Goal: Task Accomplishment & Management: Use online tool/utility

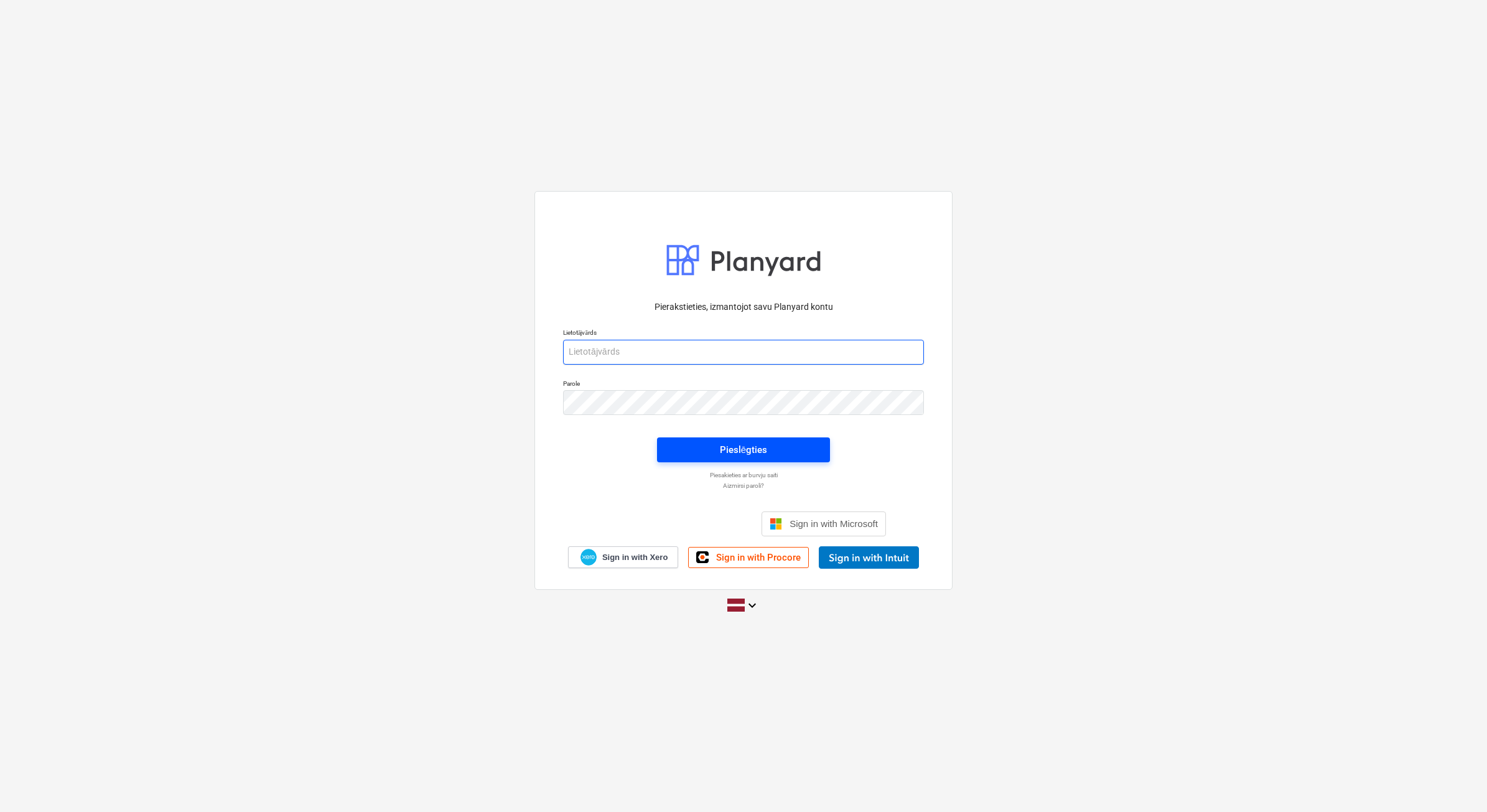
type input "[PERSON_NAME][EMAIL_ADDRESS][DOMAIN_NAME]"
click at [751, 453] on div "Pieslēgties" at bounding box center [743, 449] width 48 height 16
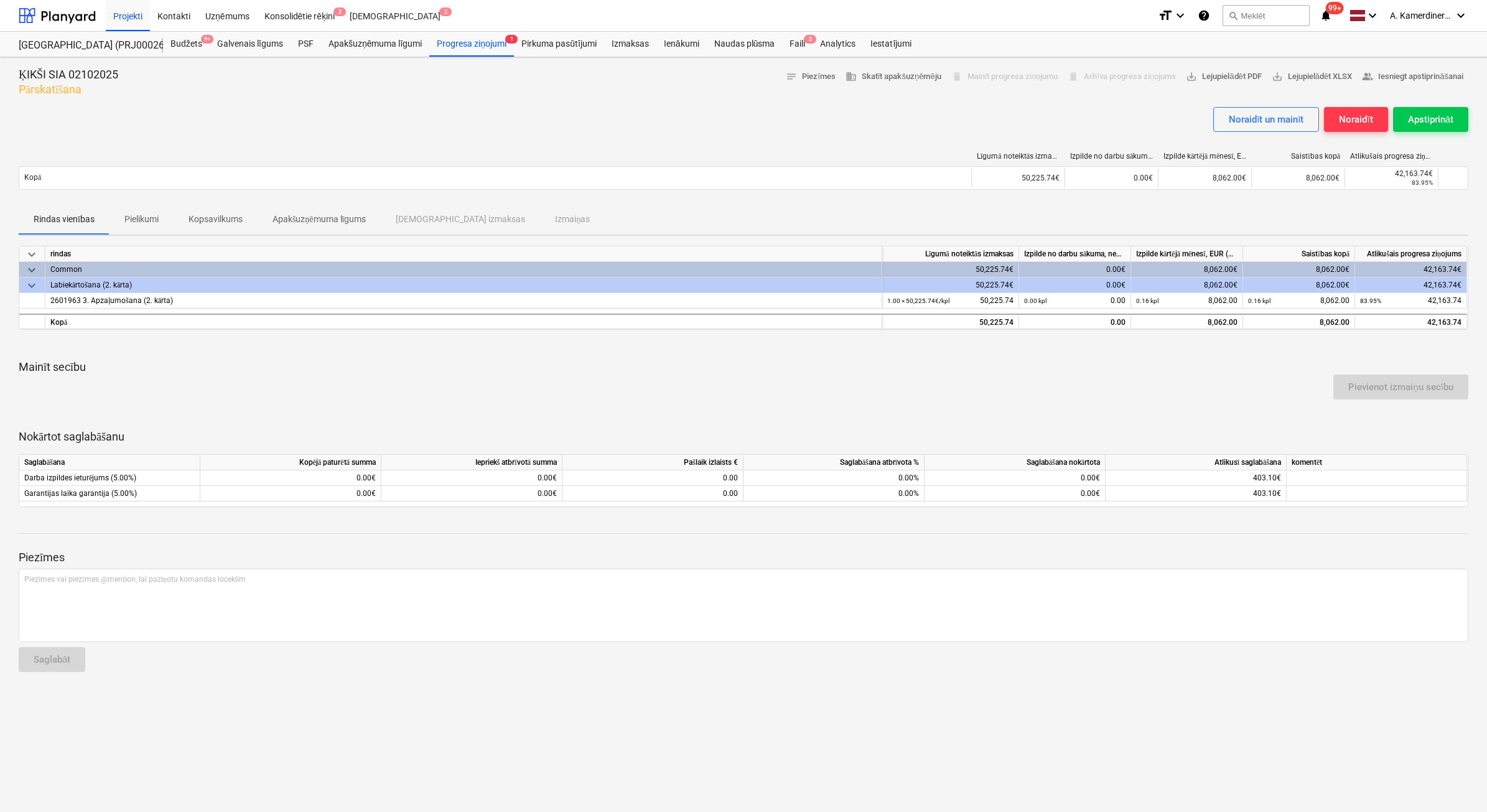
click at [234, 217] on p "Kopsavilkums" at bounding box center [216, 219] width 54 height 13
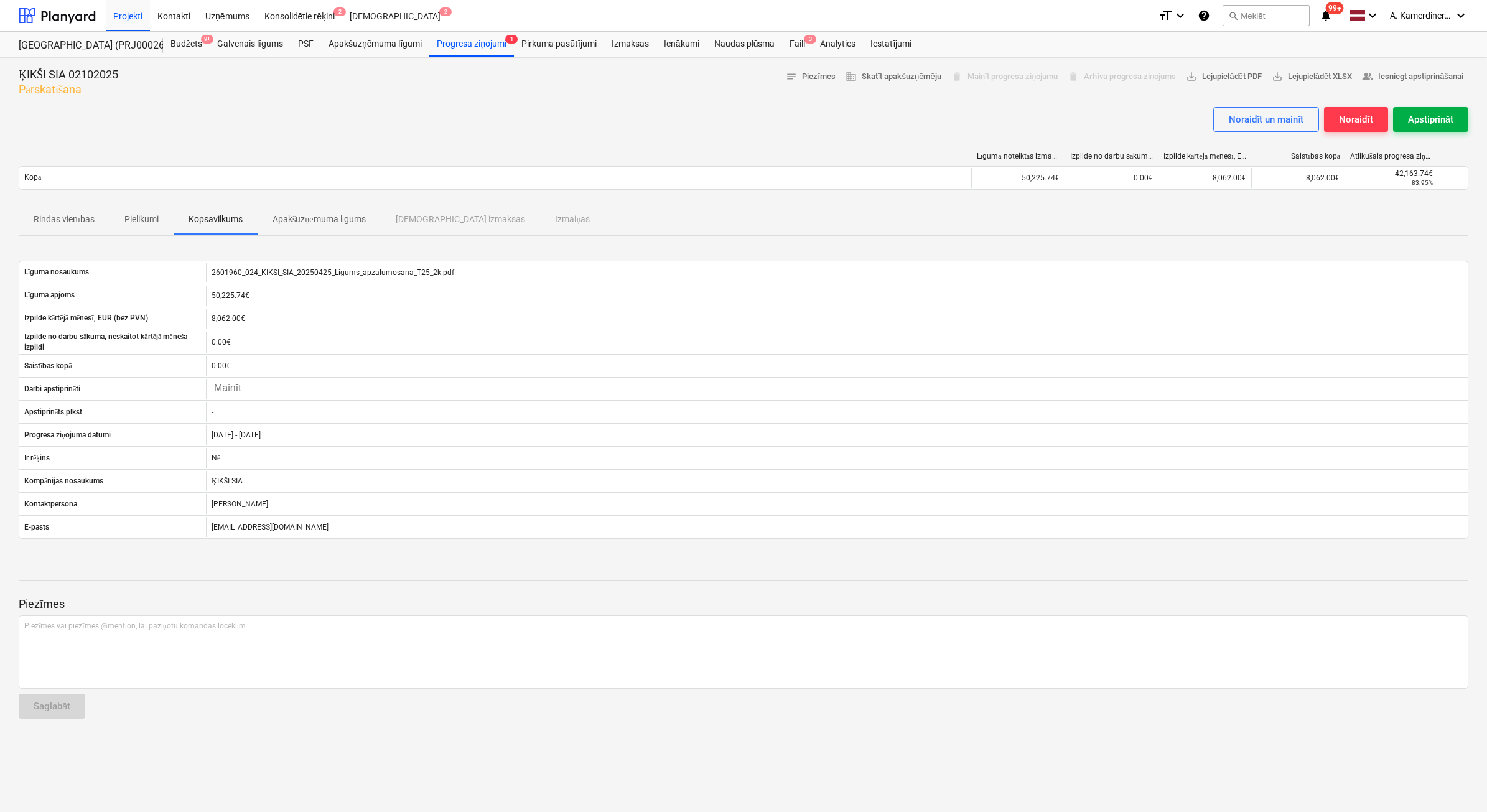
click at [1453, 119] on div "Apstiprināt" at bounding box center [1431, 119] width 46 height 16
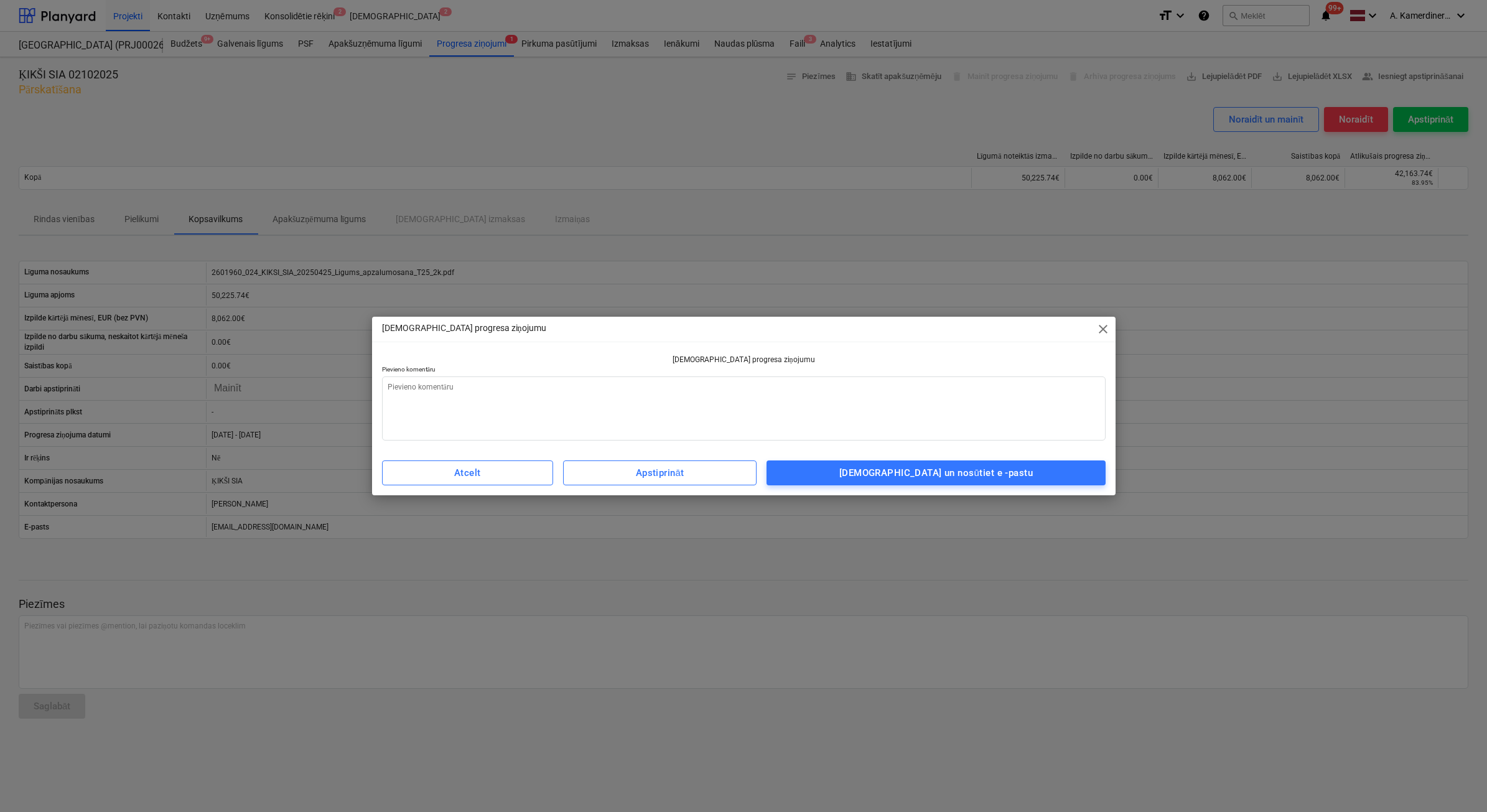
type textarea "x"
click at [893, 406] on textarea at bounding box center [743, 408] width 723 height 64
type textarea "o"
type textarea "x"
type textarea "ok"
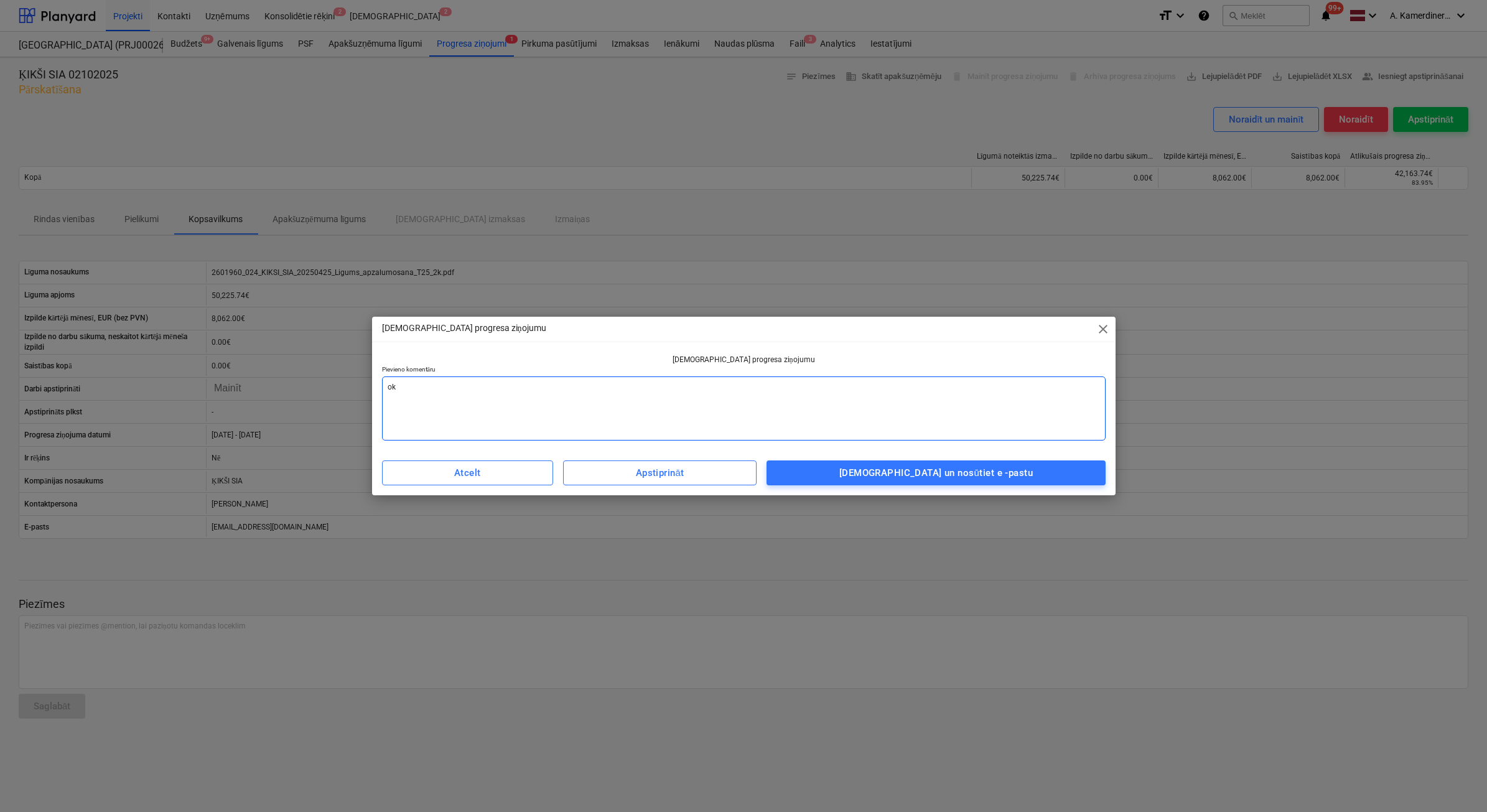
type textarea "x"
type textarea "ok"
click at [906, 468] on div "Apstipriniet un nosūtiet e -pastu" at bounding box center [935, 472] width 193 height 16
type textarea "x"
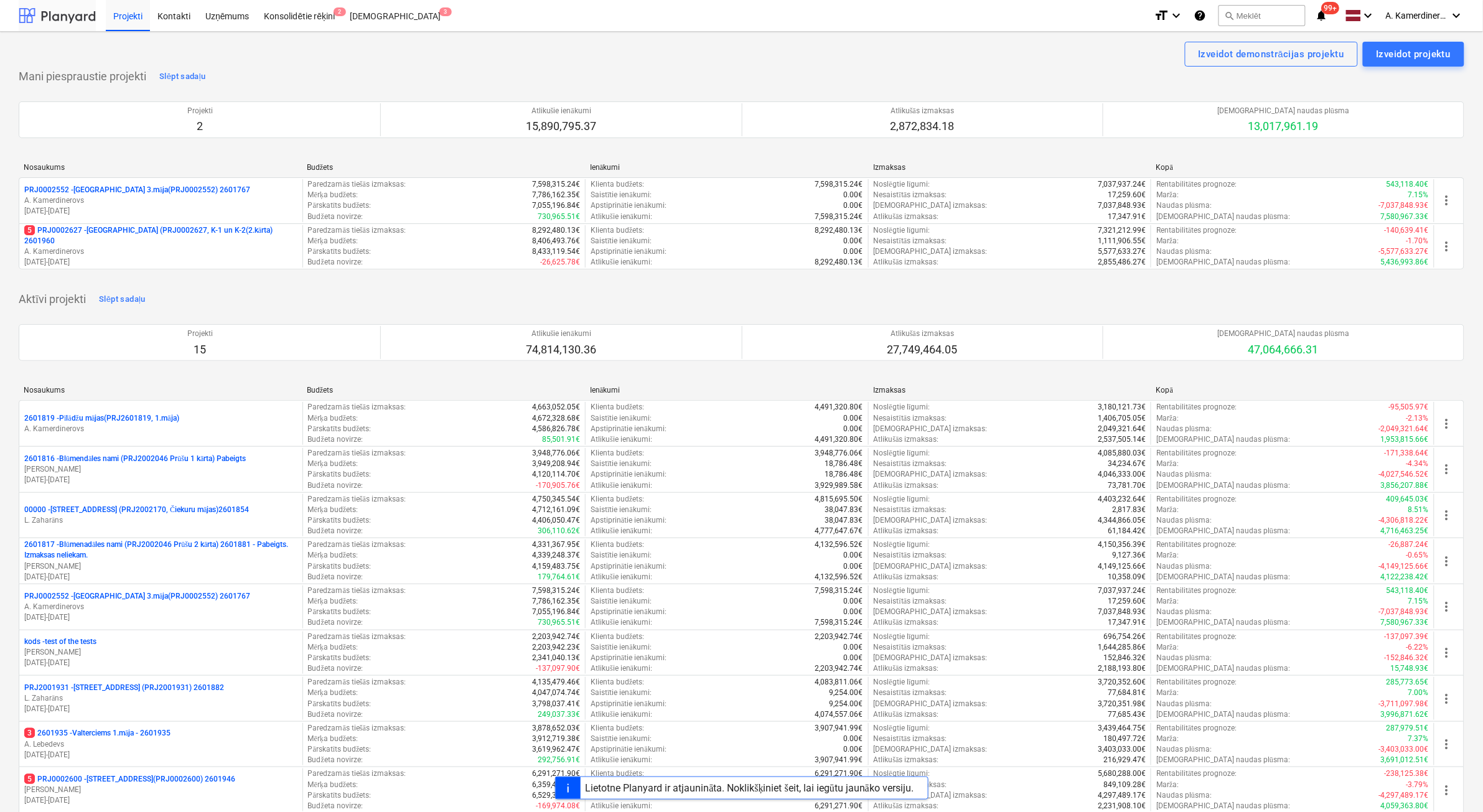
click at [28, 16] on div at bounding box center [57, 15] width 77 height 31
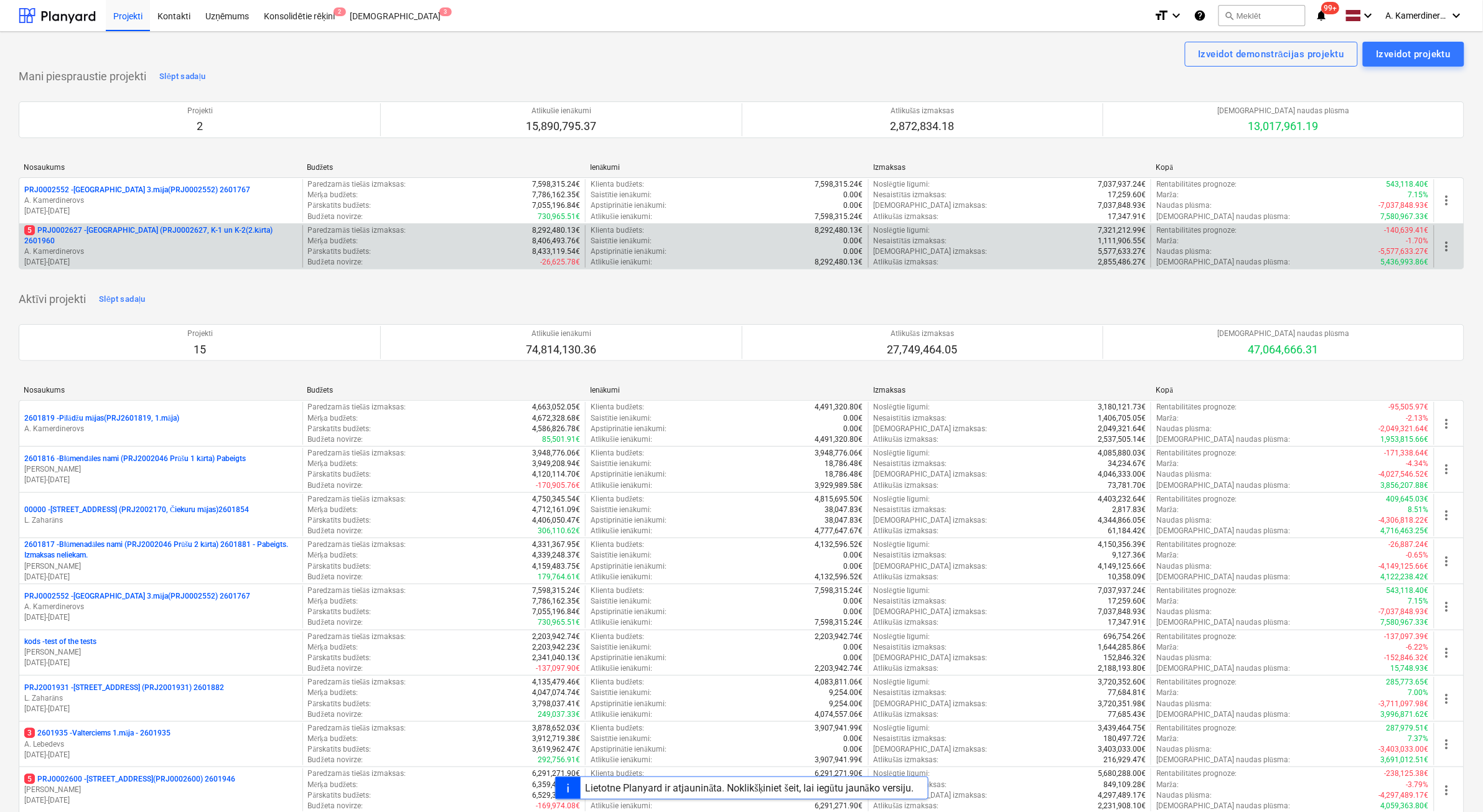
click at [219, 246] on p "A. Kamerdinerovs" at bounding box center [161, 251] width 273 height 10
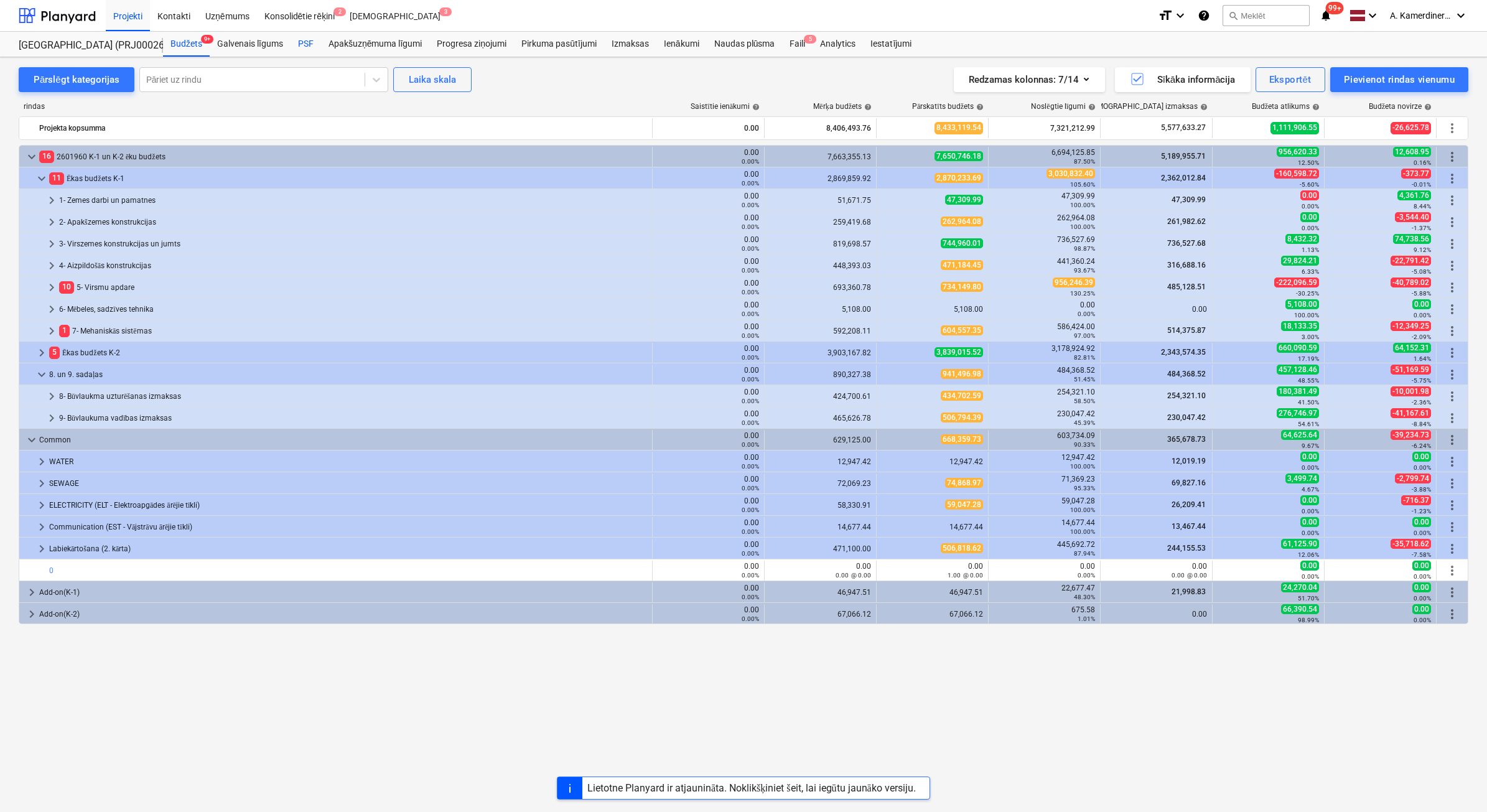
click at [297, 48] on div "PSF" at bounding box center [305, 44] width 31 height 25
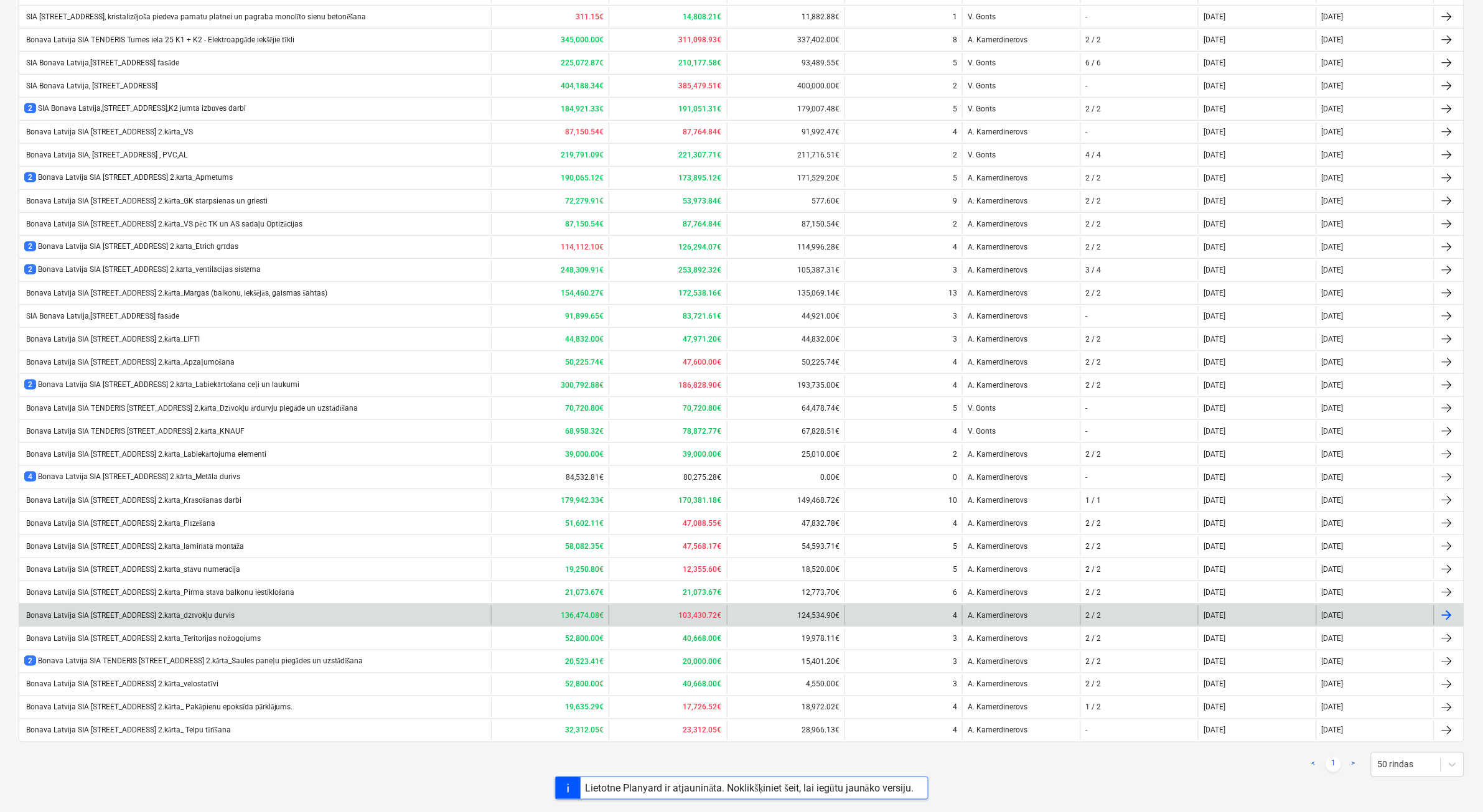
scroll to position [316, 0]
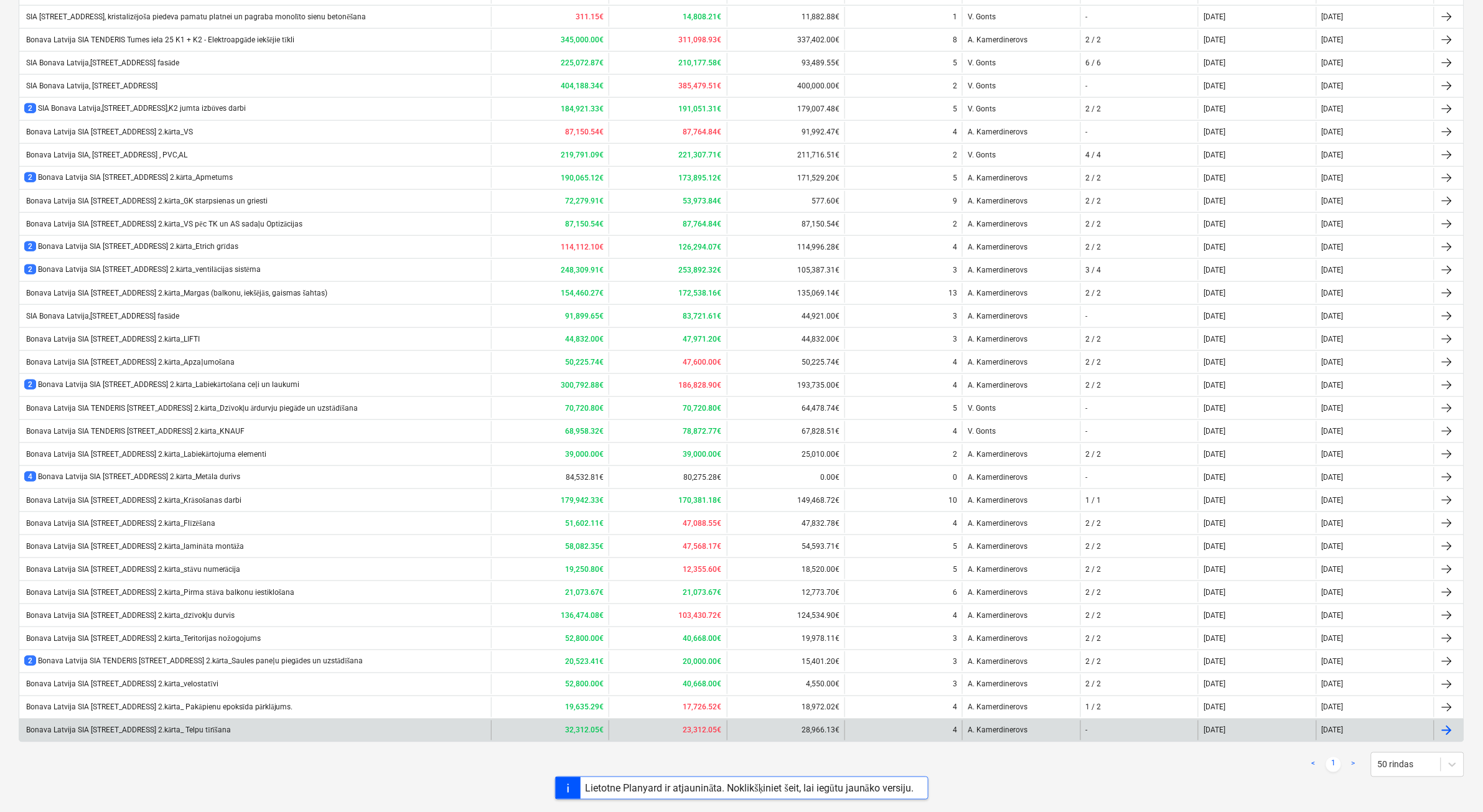
click at [252, 725] on div "Bonava Latvija SIA [STREET_ADDRESS] 2.kārta_ Telpu tīrīšana" at bounding box center [255, 730] width 471 height 20
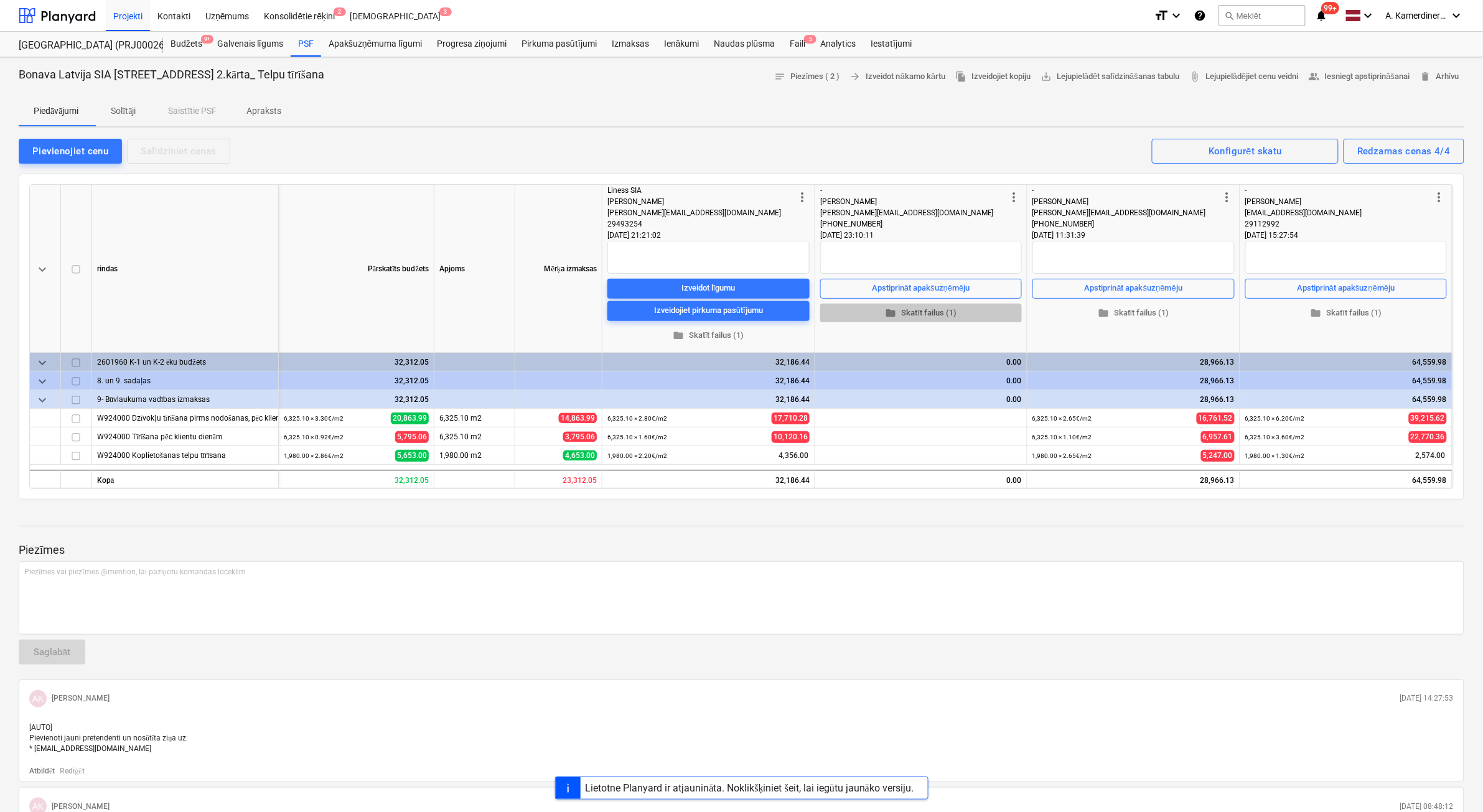
click at [908, 318] on span "folder Skatīt failus (1)" at bounding box center [920, 312] width 191 height 14
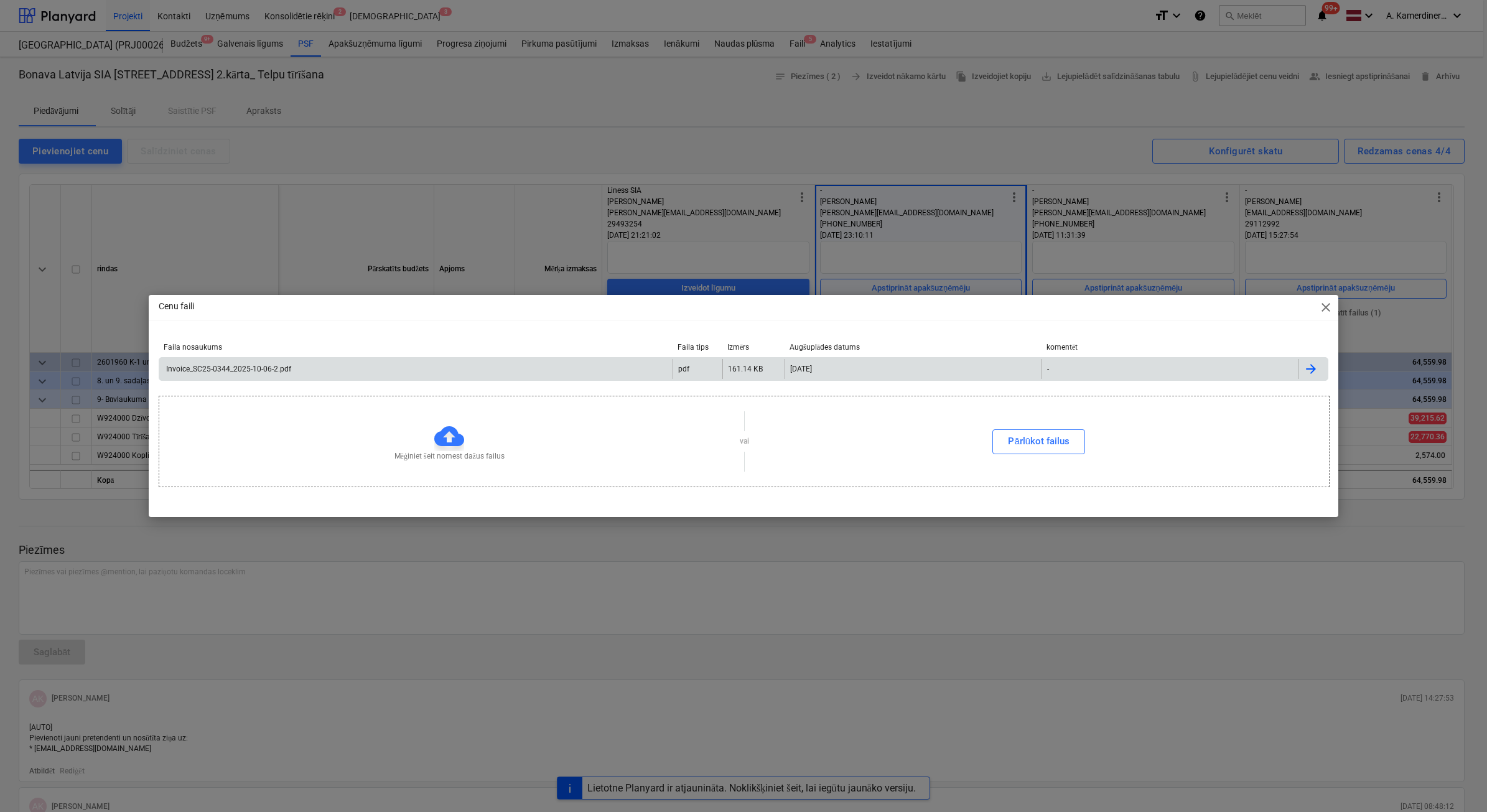
click at [254, 375] on div "Invoice_SC25-0344_2025-10-06-2.pdf" at bounding box center [416, 369] width 513 height 20
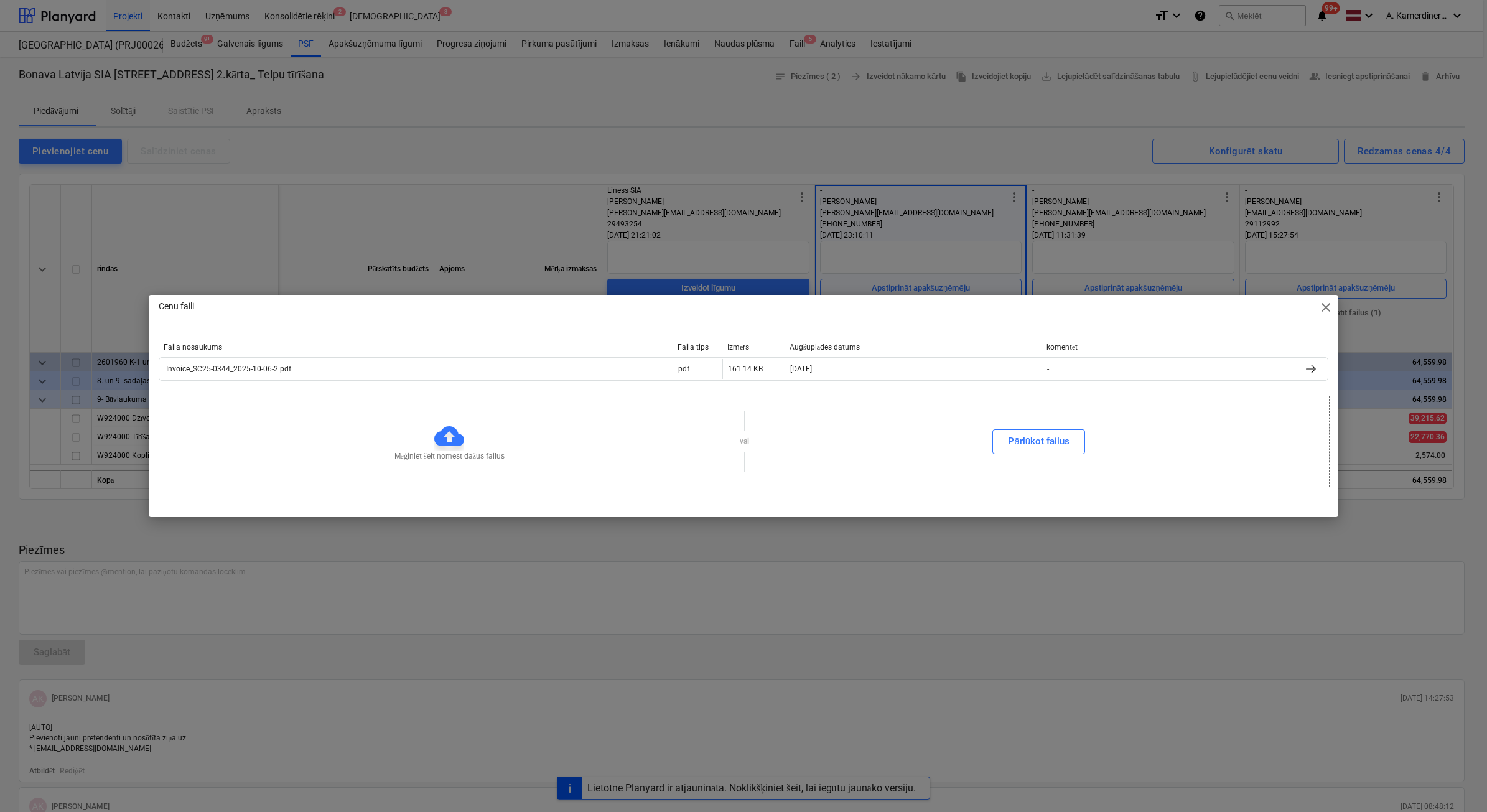
click at [1325, 305] on span "close" at bounding box center [1326, 307] width 15 height 15
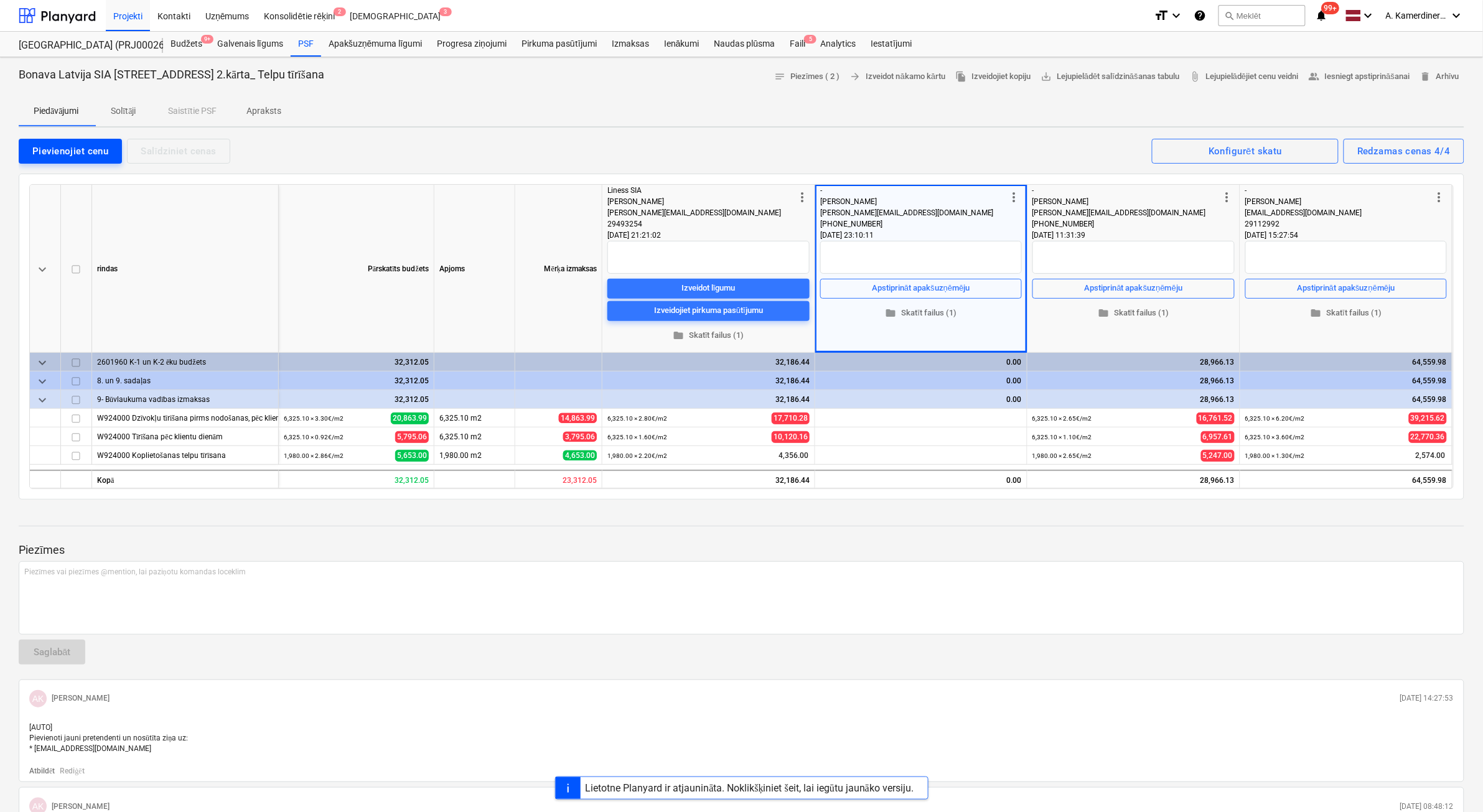
click at [89, 151] on div "Pievienojiet cenu" at bounding box center [70, 150] width 76 height 16
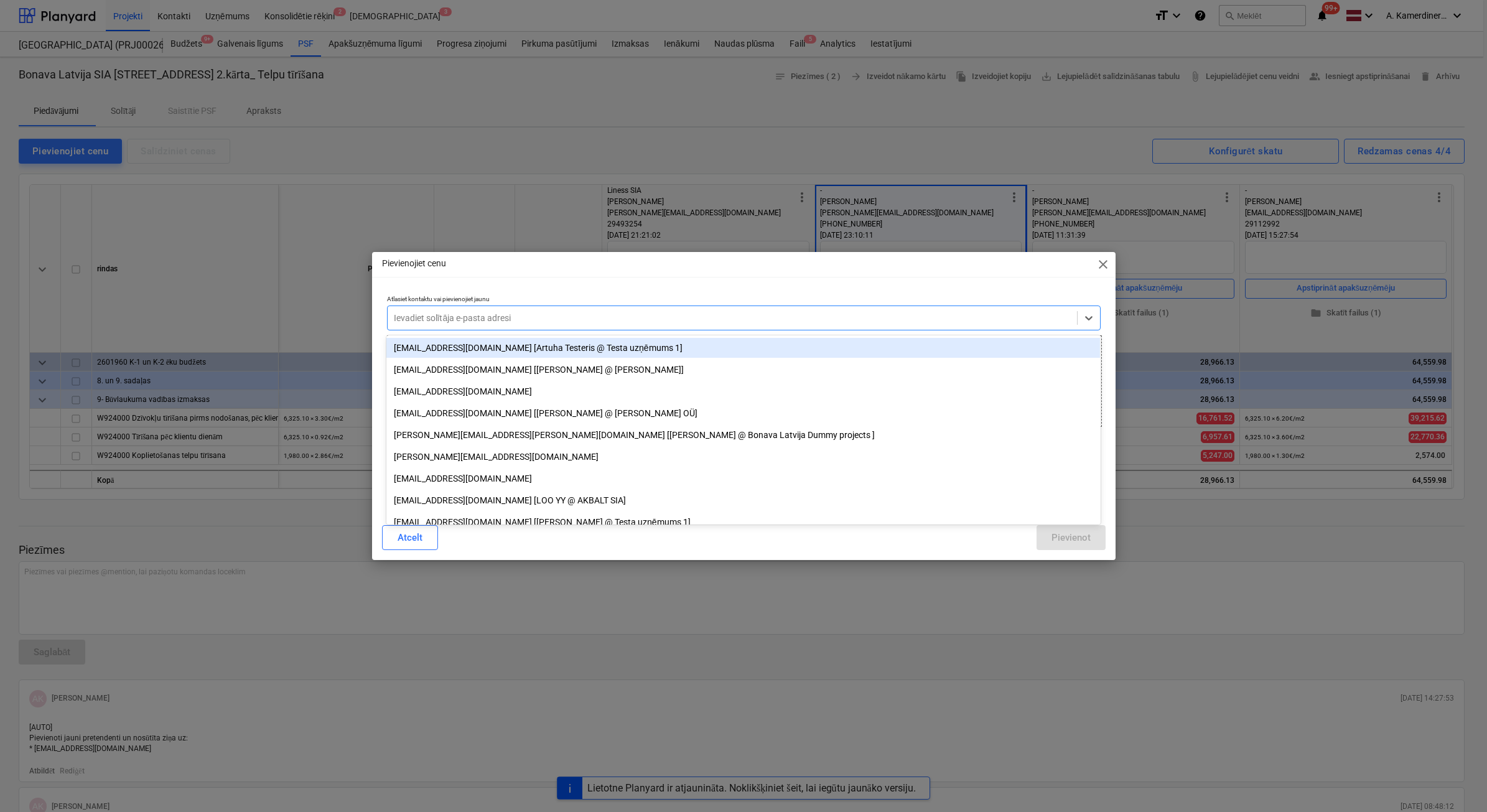
click at [568, 325] on div "Ievadiet solītāja e-pasta adresi" at bounding box center [732, 317] width 690 height 18
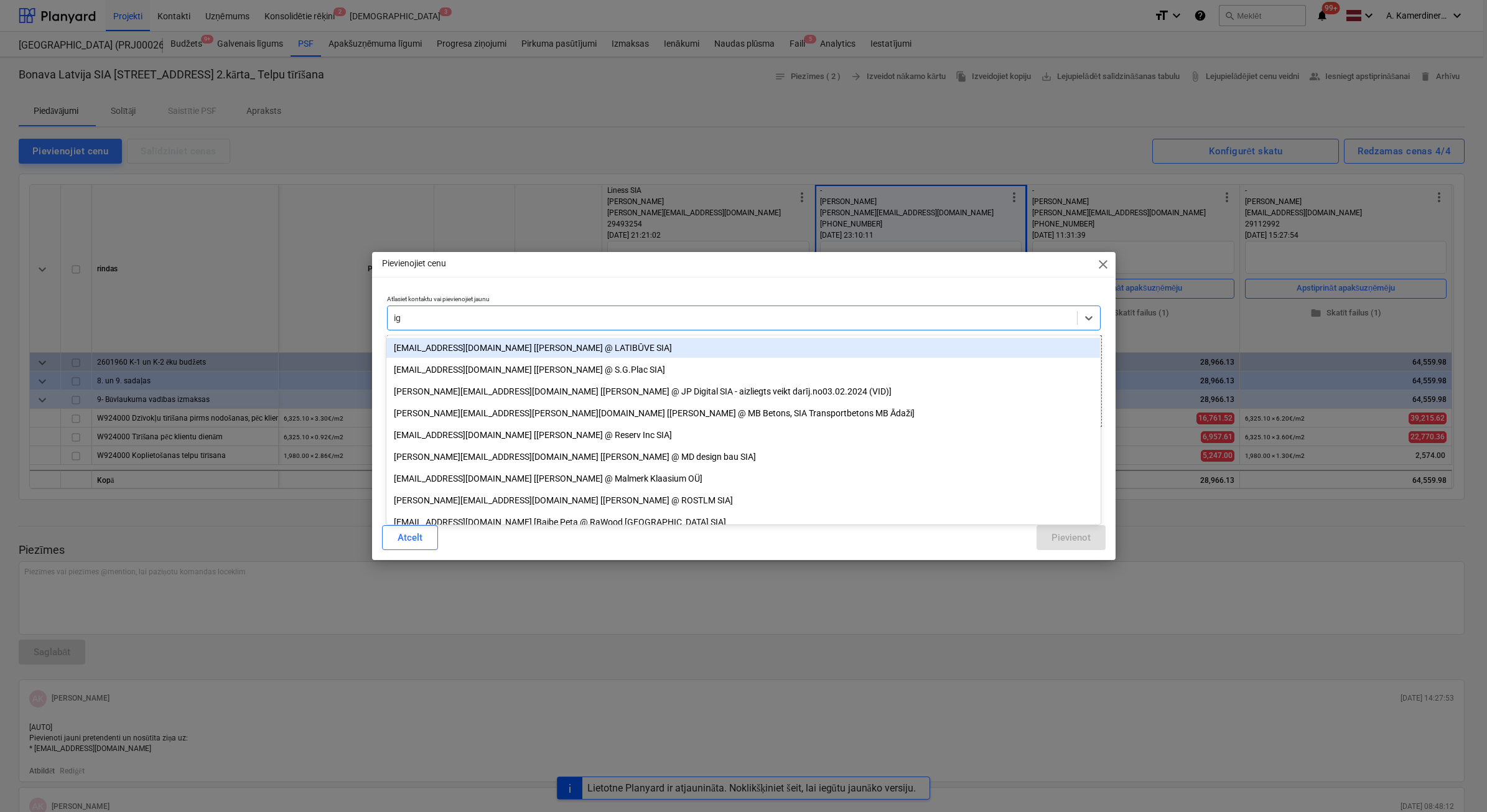
type input "igo"
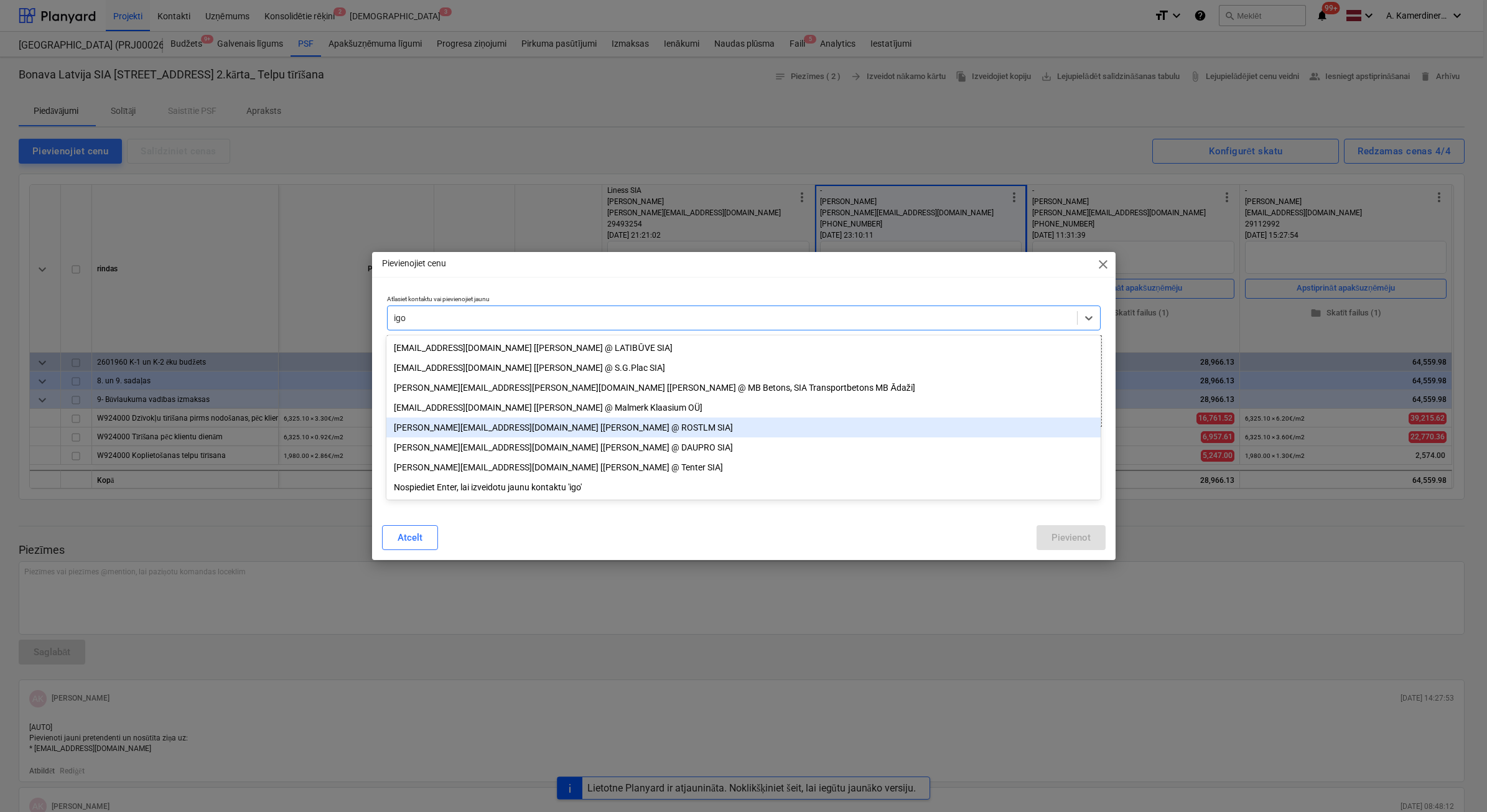
click at [496, 428] on div "[PERSON_NAME][EMAIL_ADDRESS][DOMAIN_NAME] [[PERSON_NAME] @ ROSTLM SIA]" at bounding box center [743, 427] width 714 height 20
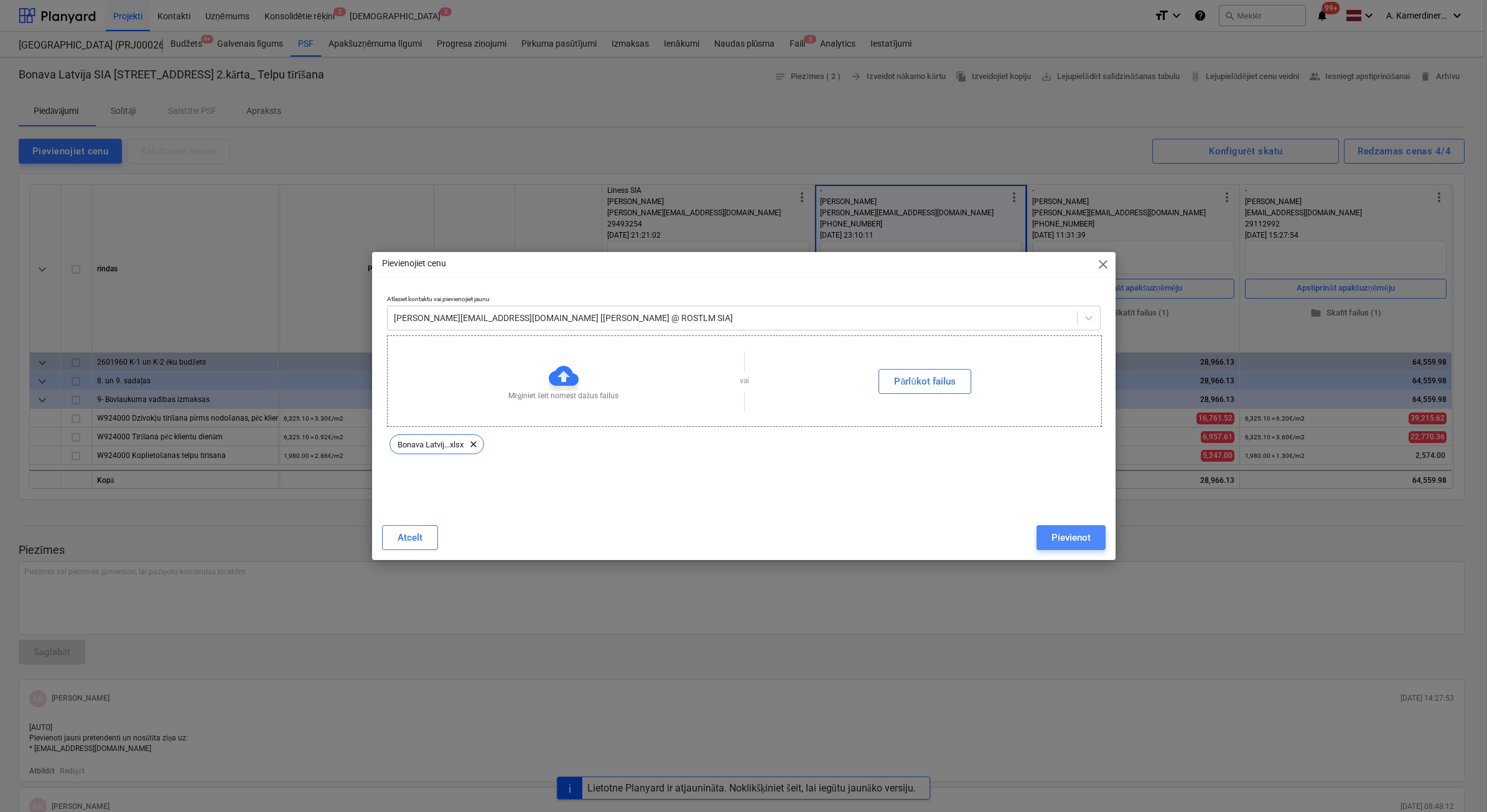
click at [1069, 548] on button "Pievienot" at bounding box center [1072, 538] width 69 height 25
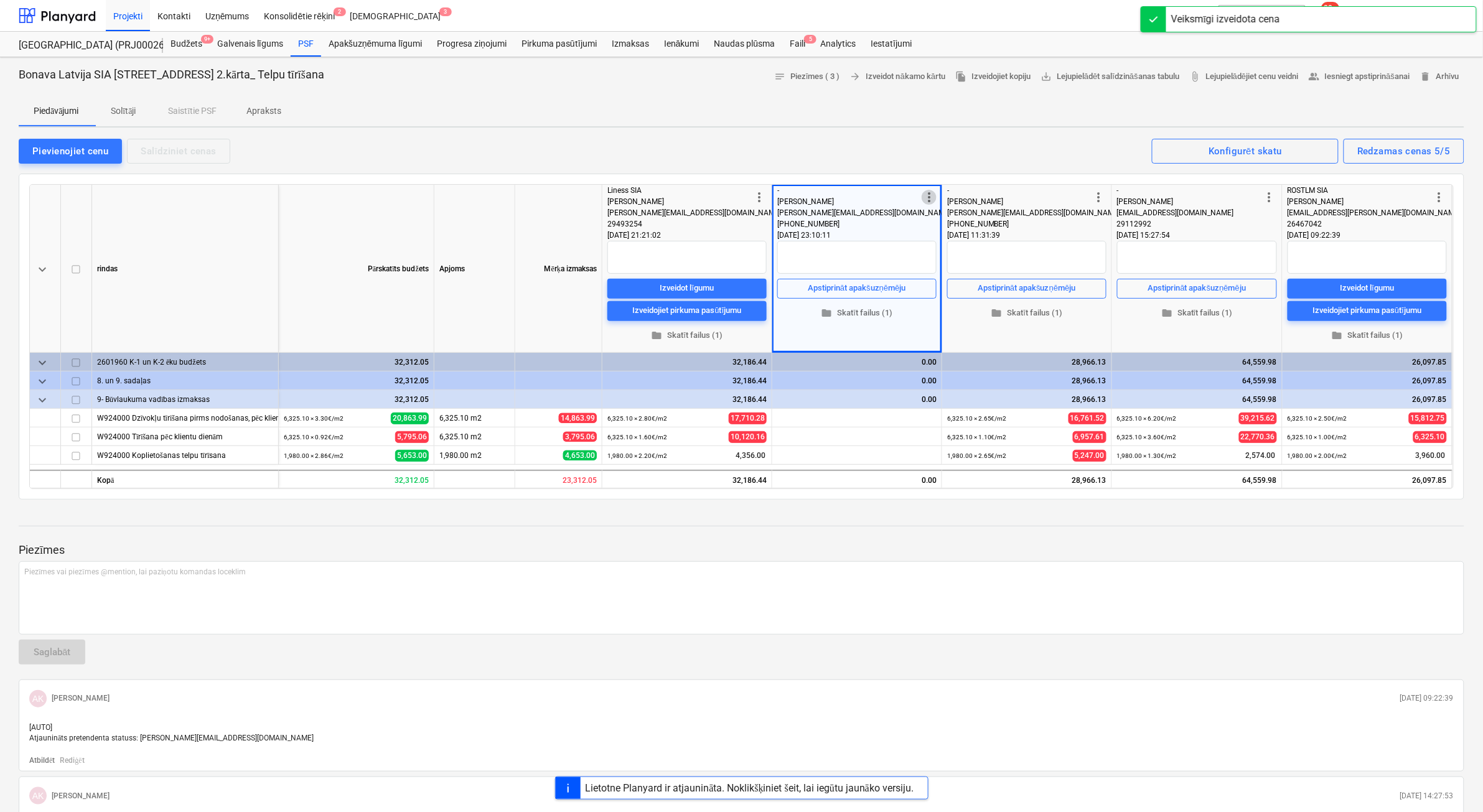
click at [927, 199] on span "more_vert" at bounding box center [929, 197] width 15 height 15
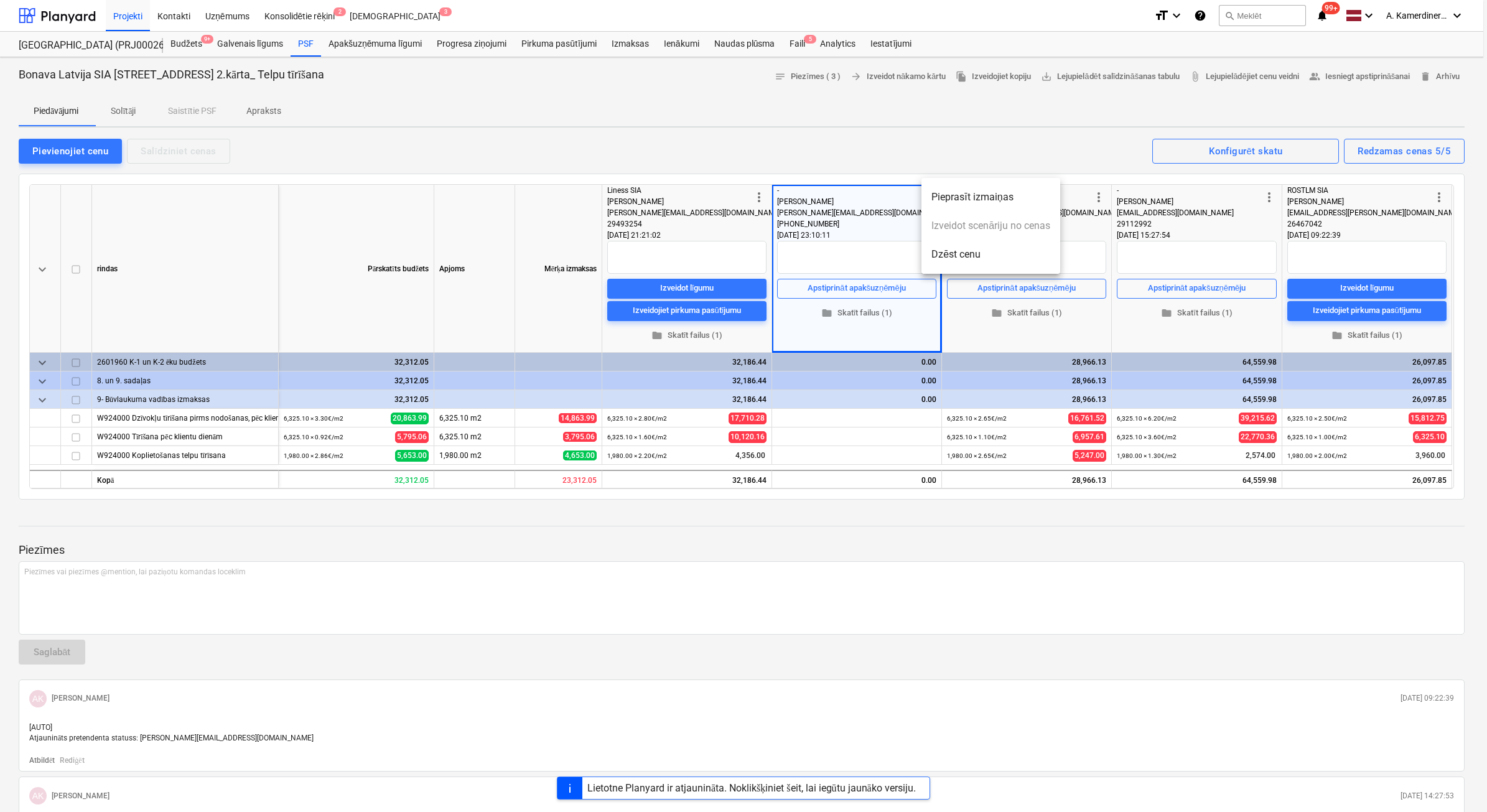
click at [968, 256] on li "Dzēst cenu" at bounding box center [990, 254] width 139 height 29
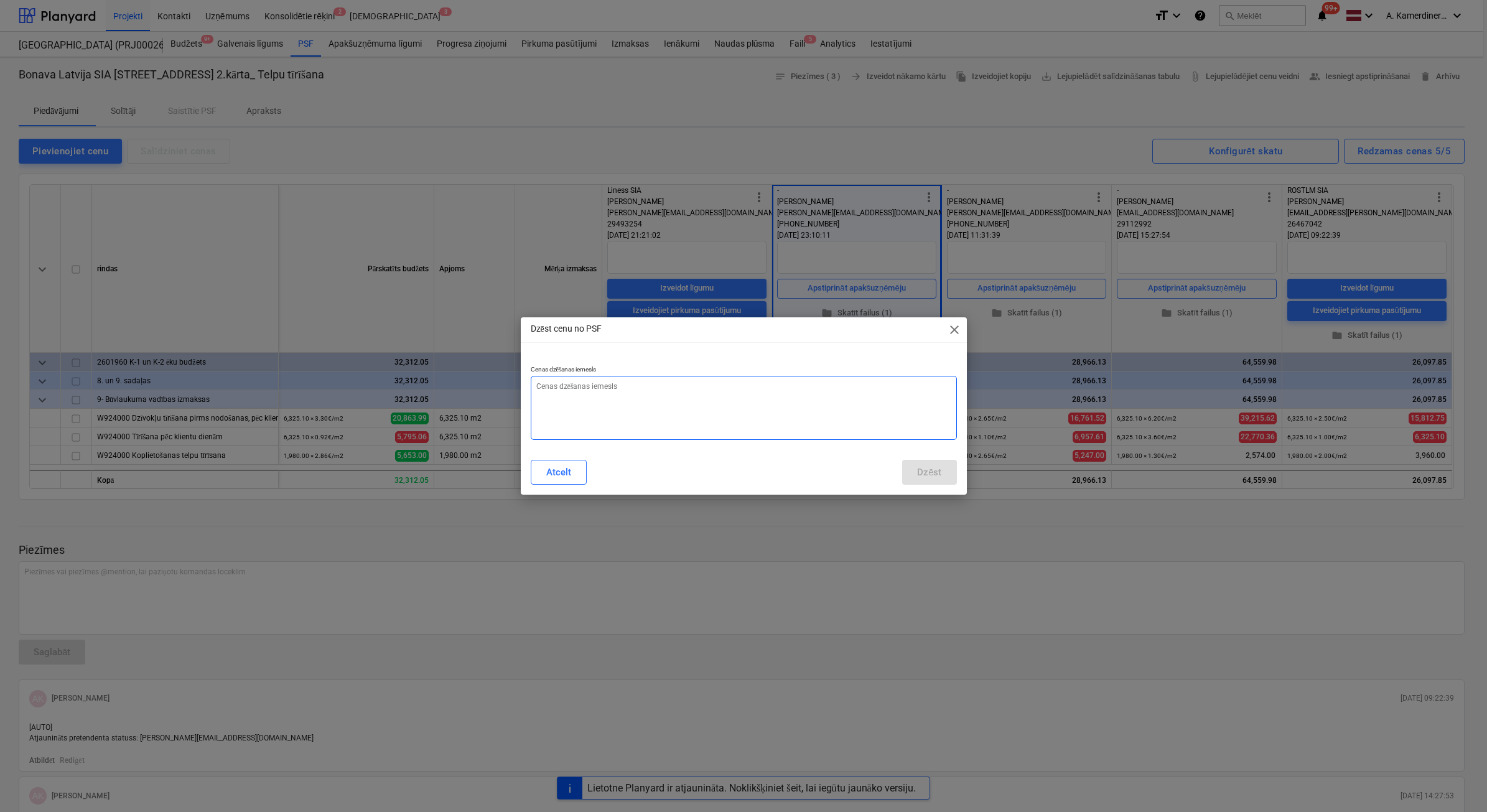
click at [749, 440] on textarea at bounding box center [744, 408] width 427 height 64
type textarea "x"
type textarea "o"
type textarea "x"
type textarea "ok"
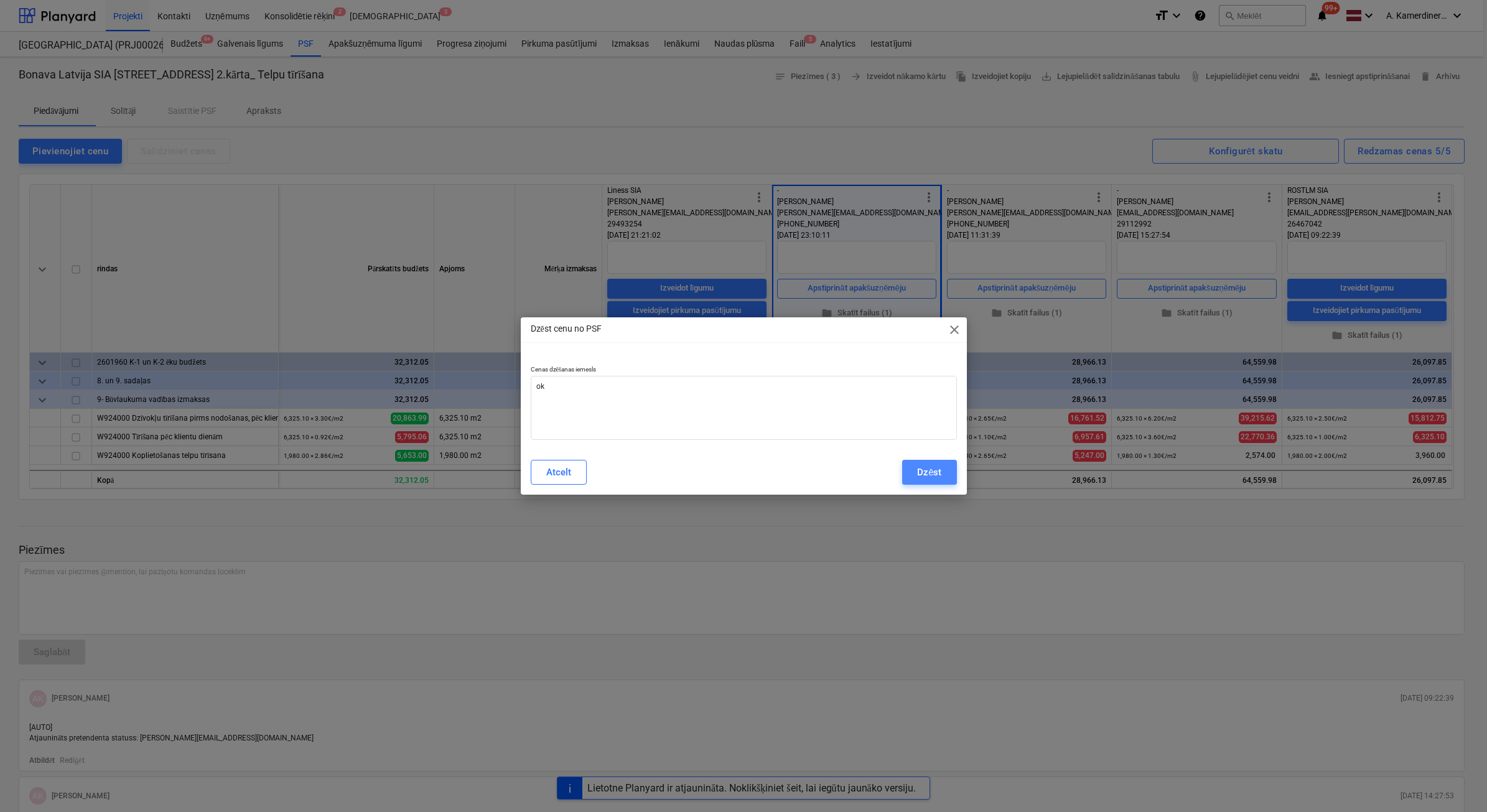
click at [942, 466] on button "Dzēst" at bounding box center [930, 472] width 54 height 25
type textarea "x"
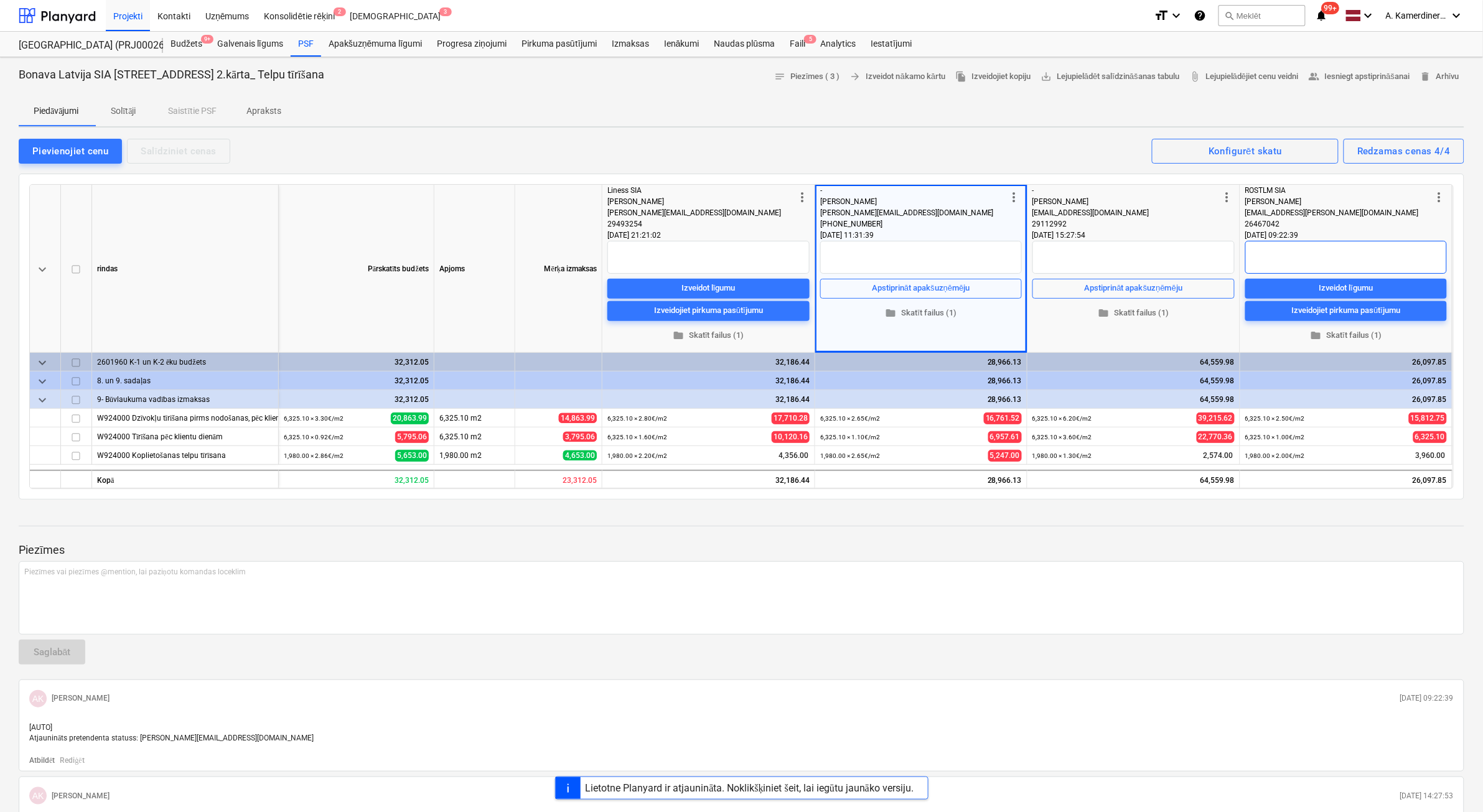
click at [1311, 249] on textarea at bounding box center [1346, 257] width 202 height 33
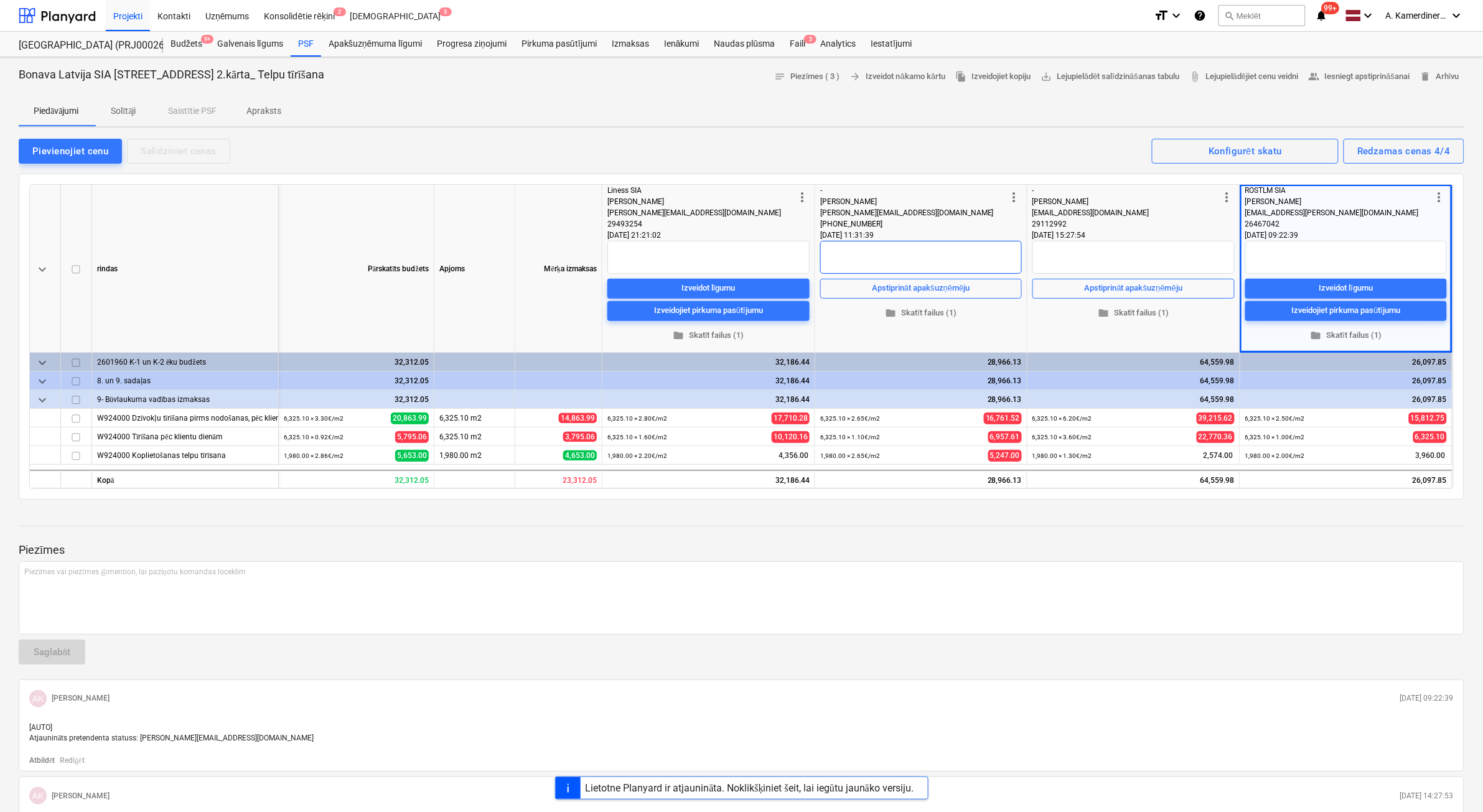
click at [929, 250] on textarea at bounding box center [921, 257] width 202 height 33
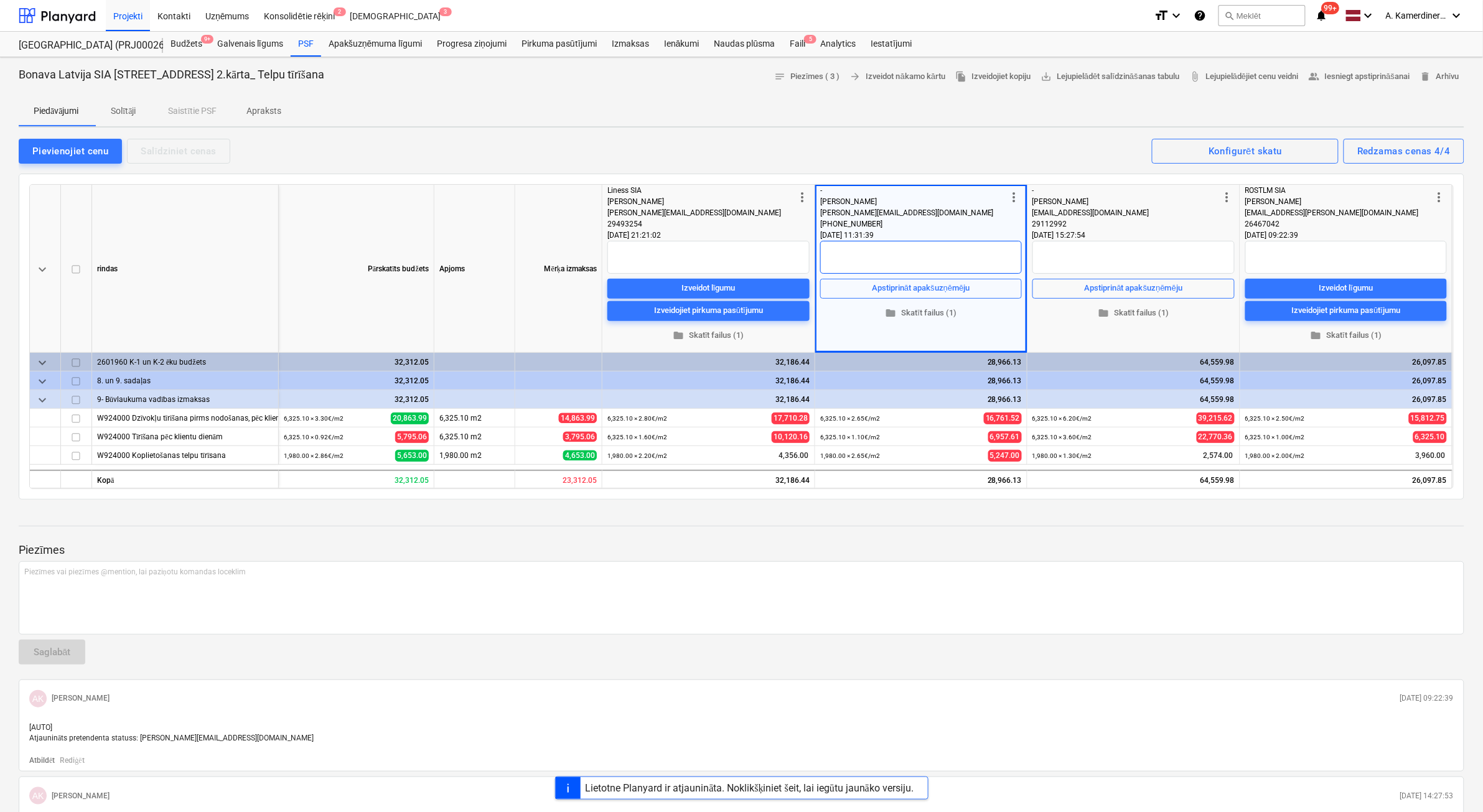
click at [860, 253] on textarea at bounding box center [921, 257] width 202 height 33
click at [266, 117] on p "Apraksts" at bounding box center [263, 111] width 35 height 13
